Goal: Transaction & Acquisition: Book appointment/travel/reservation

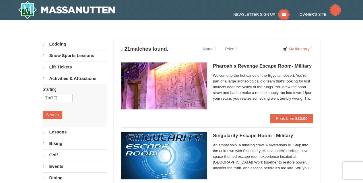
select select "10"
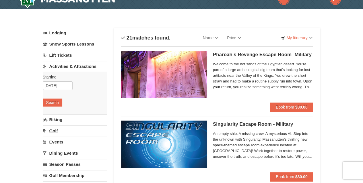
scroll to position [11, 0]
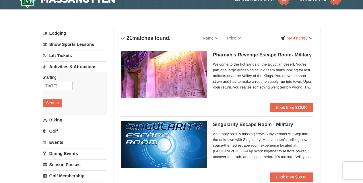
click at [65, 58] on link "Lift Tickets" at bounding box center [75, 55] width 64 height 11
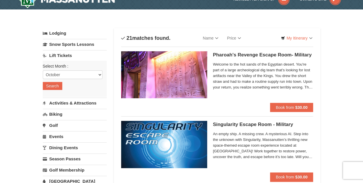
click at [73, 80] on div "Select Month : Please format dates MM/DD/YYYY October November December January…" at bounding box center [75, 79] width 64 height 36
click at [79, 72] on select "October November December January February March April May June July August Sep…" at bounding box center [73, 75] width 60 height 9
select select "1"
click at [43, 71] on select "October November December January February March April May June July August Sep…" at bounding box center [73, 75] width 60 height 9
click at [55, 86] on button "Search" at bounding box center [53, 86] width 20 height 8
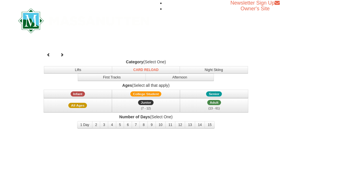
select select "1"
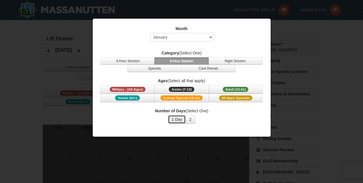
click at [178, 116] on button "1 Day" at bounding box center [177, 119] width 18 height 9
click at [219, 90] on button "Adult (13-61) (13 - 61)" at bounding box center [236, 89] width 54 height 9
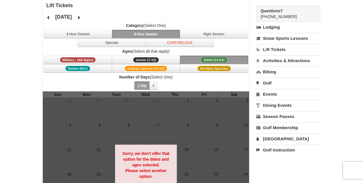
scroll to position [34, 0]
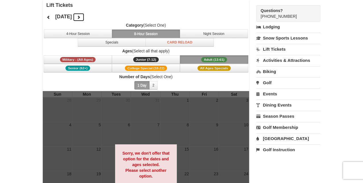
click at [81, 17] on icon at bounding box center [79, 17] width 4 height 4
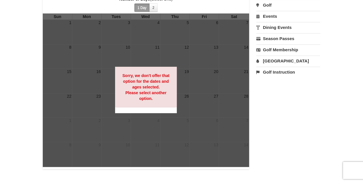
scroll to position [112, 0]
